Goal: Task Accomplishment & Management: Use online tool/utility

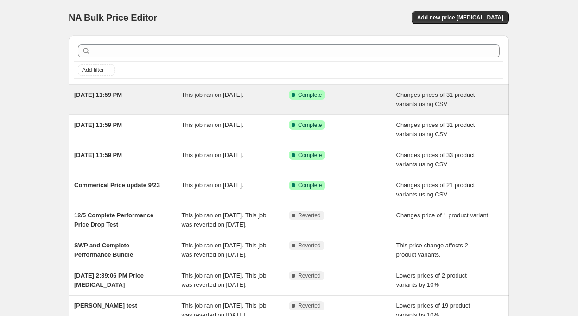
click at [148, 93] on div "[DATE] 11:59 PM" at bounding box center [127, 99] width 107 height 19
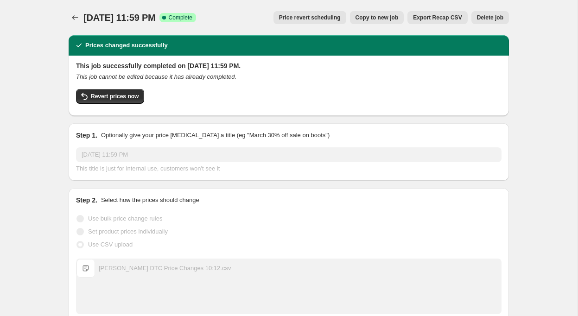
click at [367, 15] on span "Copy to new job" at bounding box center [376, 17] width 43 height 7
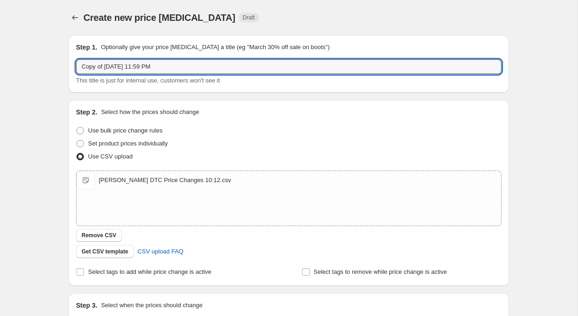
drag, startPoint x: 105, startPoint y: 67, endPoint x: 60, endPoint y: 63, distance: 45.1
click at [60, 63] on div "Create new price [MEDICAL_DATA]. This page is ready Create new price [MEDICAL_D…" at bounding box center [288, 214] width 462 height 429
drag, startPoint x: 99, startPoint y: 67, endPoint x: 99, endPoint y: 92, distance: 25.0
click at [99, 69] on input "[DATE] 11:59 PM" at bounding box center [288, 66] width 425 height 15
type input "[DATE] 11:59 PM"
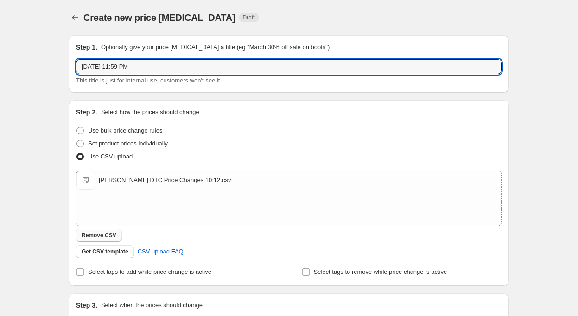
click at [100, 233] on span "Remove CSV" at bounding box center [99, 235] width 35 height 7
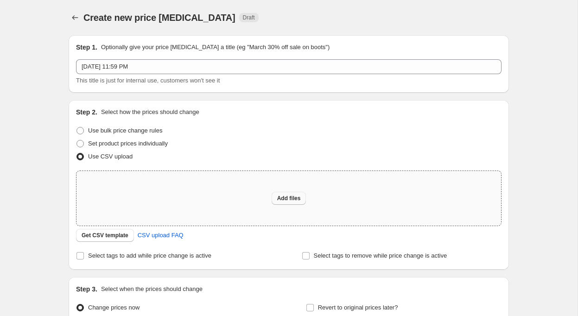
click at [286, 196] on span "Add files" at bounding box center [289, 198] width 24 height 7
type input "C:\fakepath\[PERSON_NAME] DTC Price Changes 10:19.csv"
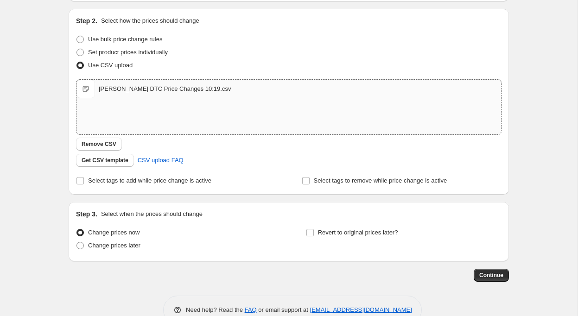
scroll to position [113, 0]
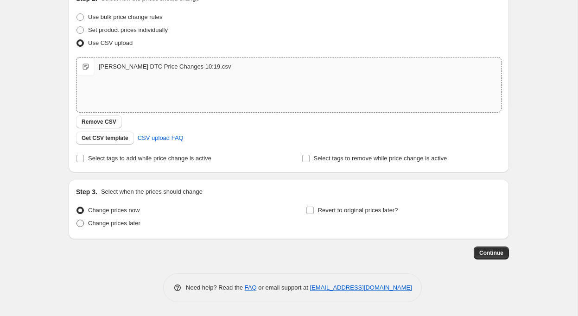
click at [80, 222] on span at bounding box center [79, 223] width 7 height 7
click at [77, 220] on input "Change prices later" at bounding box center [76, 220] width 0 height 0
radio input "true"
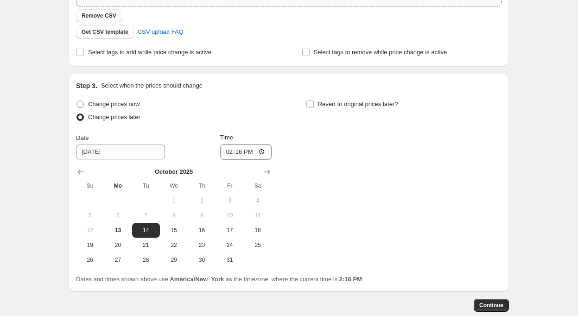
scroll to position [229, 0]
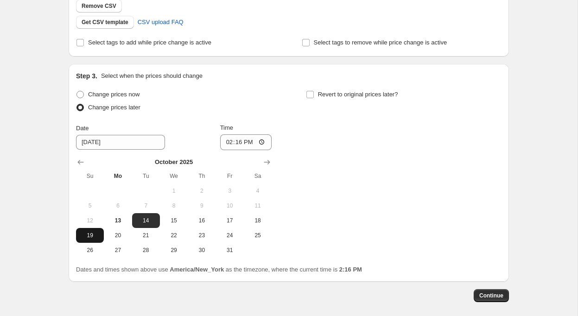
click at [90, 235] on span "19" at bounding box center [90, 235] width 20 height 7
type input "[DATE]"
click at [226, 142] on input "14:16" at bounding box center [246, 142] width 52 height 16
type input "23:59"
click at [328, 166] on div "Change prices now Change prices later Date [DATE] Time 23:59 [DATE] Su Mo Tu We…" at bounding box center [288, 173] width 425 height 170
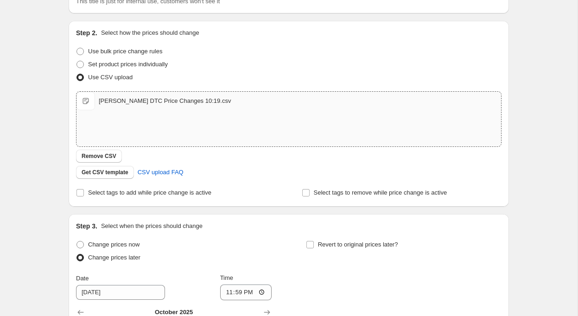
scroll to position [0, 0]
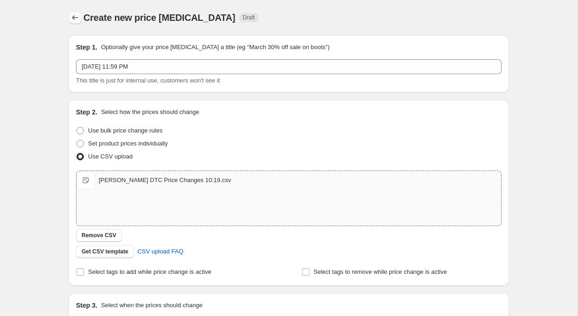
click at [75, 16] on icon "Price change jobs" at bounding box center [74, 17] width 9 height 9
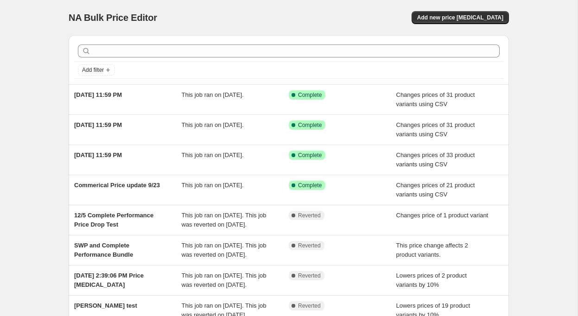
click at [28, 133] on div "NA Bulk Price Editor. This page is ready NA Bulk Price Editor Add new price [ME…" at bounding box center [288, 223] width 577 height 447
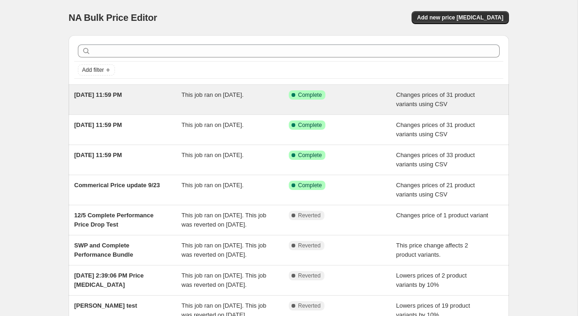
click at [145, 95] on div "[DATE] 11:59 PM" at bounding box center [127, 99] width 107 height 19
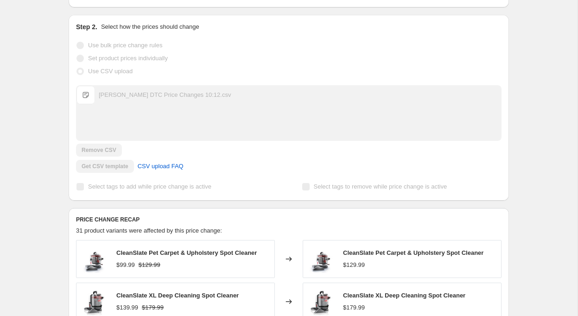
scroll to position [194, 0]
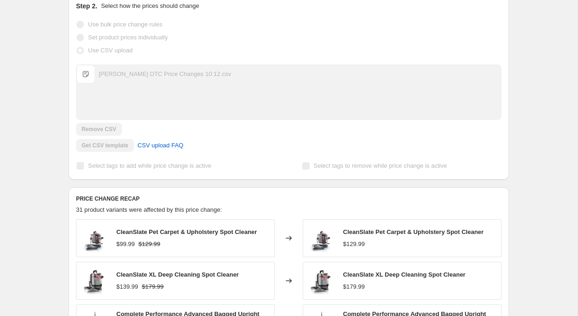
click at [117, 147] on div "Get CSV template CSV upload FAQ" at bounding box center [288, 145] width 425 height 13
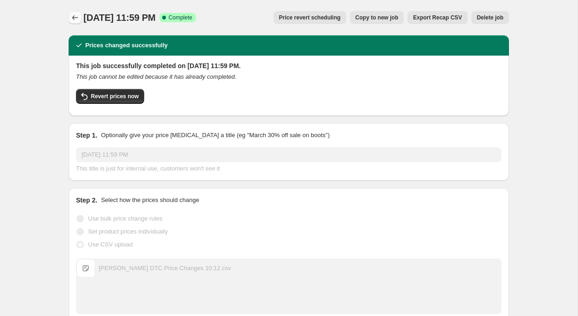
click at [74, 17] on icon "Price change jobs" at bounding box center [74, 17] width 9 height 9
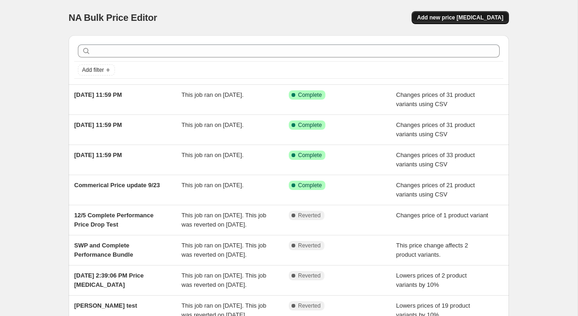
click at [485, 18] on span "Add new price [MEDICAL_DATA]" at bounding box center [460, 17] width 86 height 7
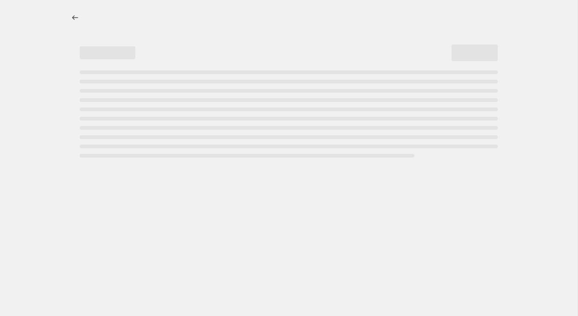
select select "percentage"
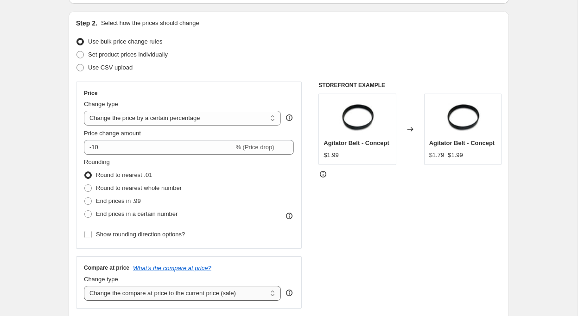
scroll to position [87, 0]
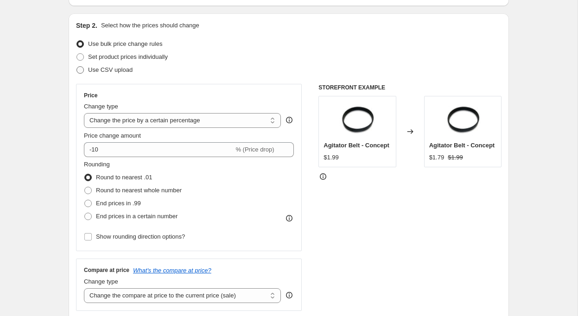
click at [80, 69] on span at bounding box center [79, 69] width 7 height 7
click at [77, 67] on input "Use CSV upload" at bounding box center [76, 66] width 0 height 0
radio input "true"
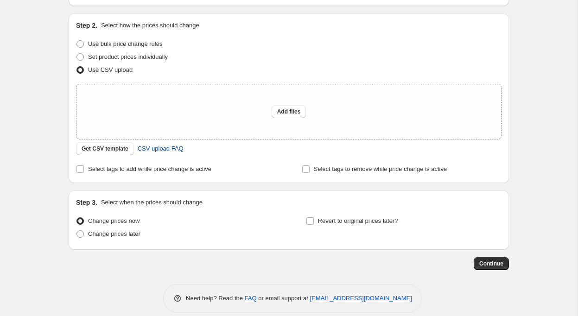
click at [153, 147] on span "CSV upload FAQ" at bounding box center [161, 148] width 46 height 9
click at [108, 145] on span "Get CSV template" at bounding box center [105, 148] width 47 height 7
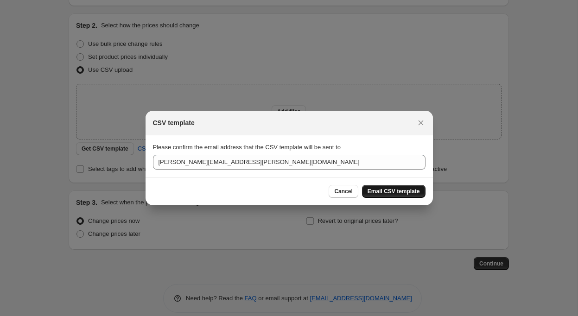
click at [398, 193] on span "Email CSV template" at bounding box center [393, 191] width 52 height 7
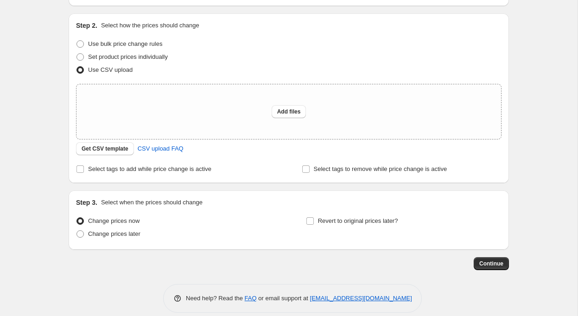
click at [524, 26] on div "Create new price change job. This page is ready Create new price change job Dra…" at bounding box center [288, 119] width 577 height 413
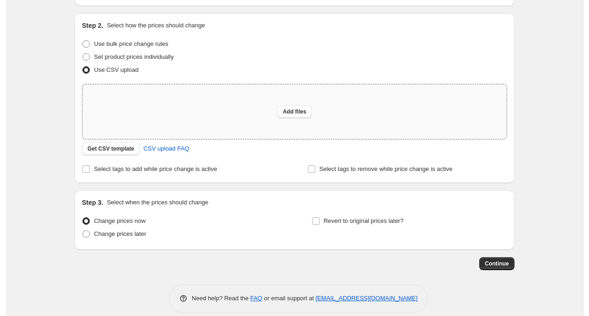
scroll to position [0, 0]
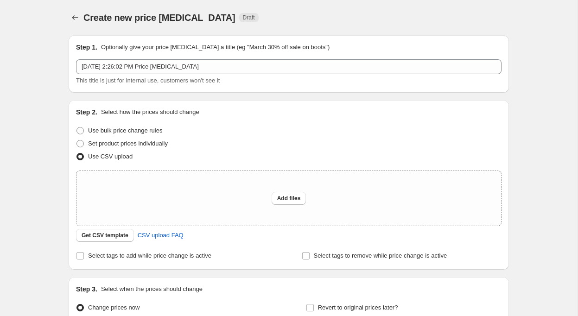
click at [64, 16] on div "Create new price change job. This page is ready Create new price change job Dra…" at bounding box center [288, 206] width 462 height 413
click at [75, 18] on icon "Price change jobs" at bounding box center [74, 17] width 9 height 9
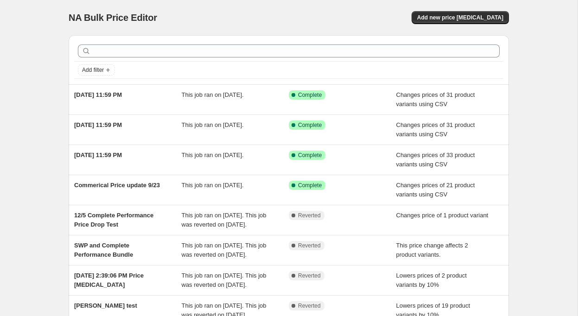
click at [33, 94] on div "NA Bulk Price Editor. This page is ready NA Bulk Price Editor Add new price [ME…" at bounding box center [288, 223] width 577 height 447
